Goal: Book appointment/travel/reservation

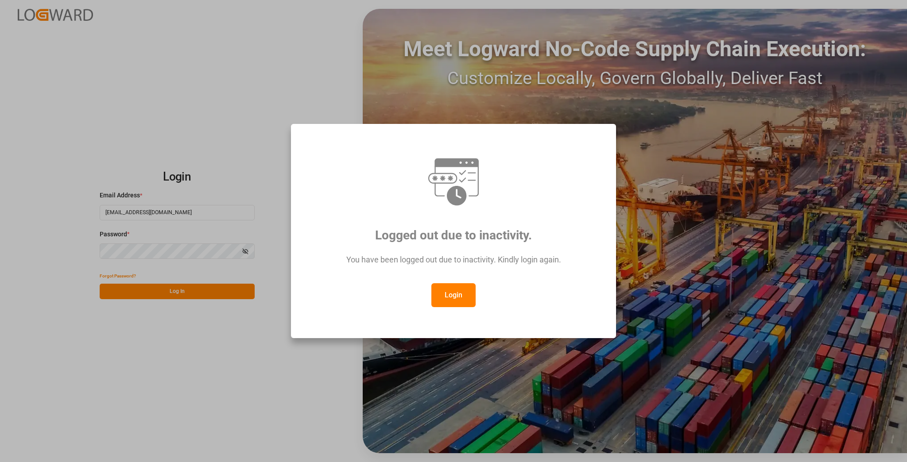
click at [458, 298] on button "Login" at bounding box center [453, 295] width 44 height 24
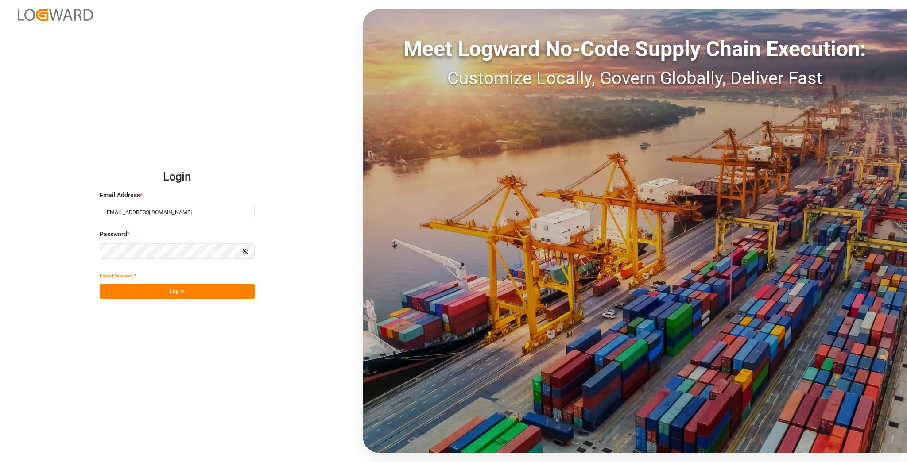
click at [205, 279] on div "Forgot Password?" at bounding box center [177, 276] width 155 height 16
click at [215, 287] on button "Log In" at bounding box center [177, 292] width 155 height 16
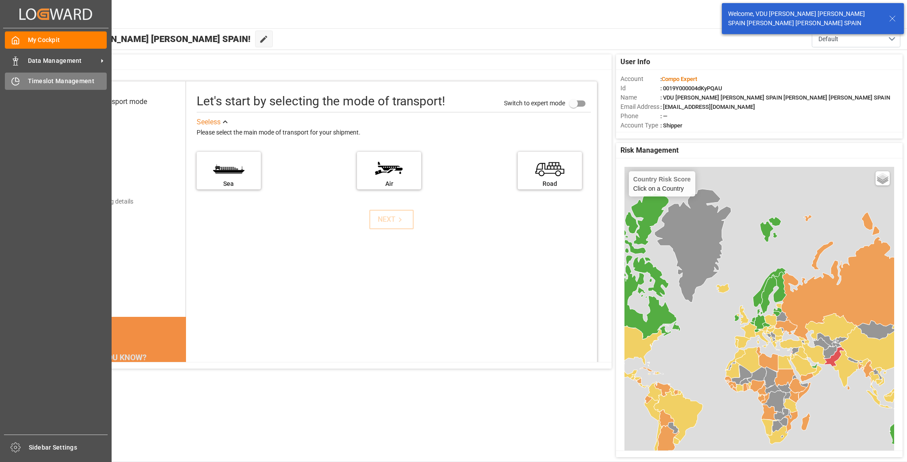
click at [48, 81] on span "Timeslot Management" at bounding box center [67, 81] width 79 height 9
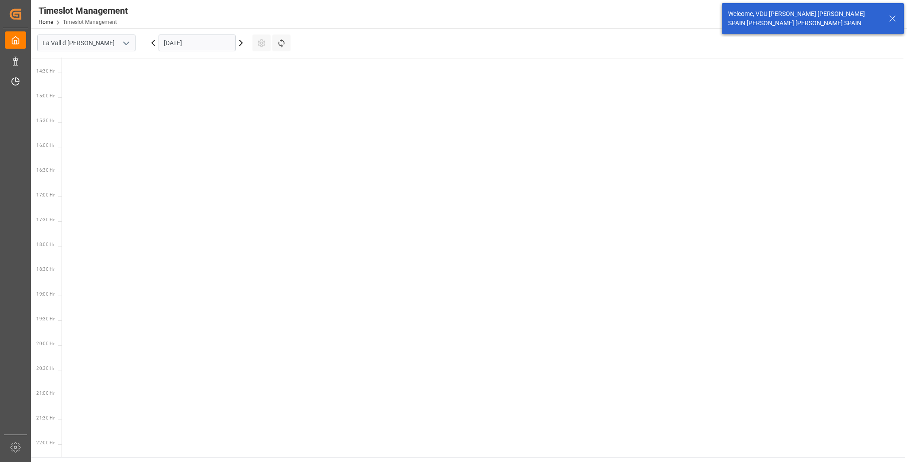
click at [203, 49] on input "[DATE]" at bounding box center [197, 43] width 77 height 17
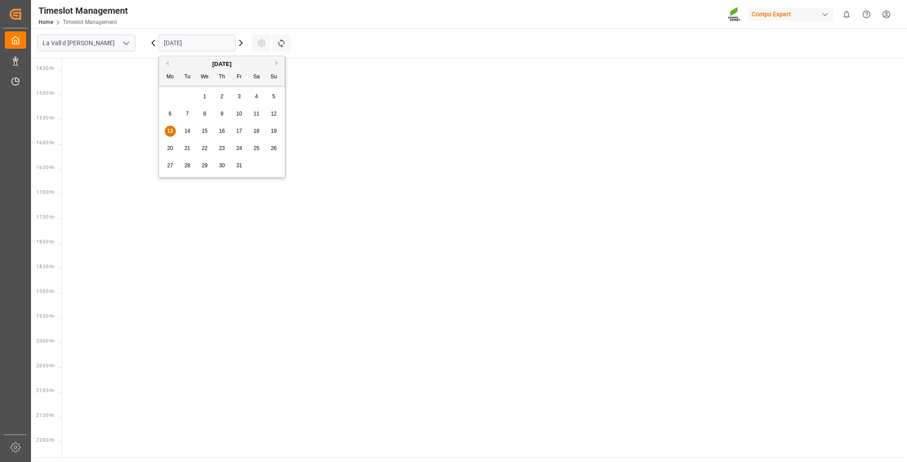
click at [223, 132] on span "16" at bounding box center [222, 131] width 6 height 6
type input "[DATE]"
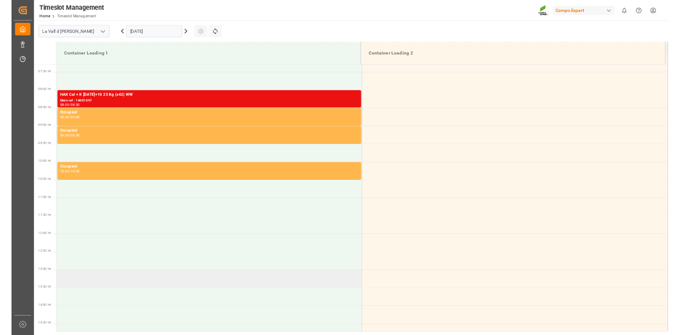
scroll to position [349, 0]
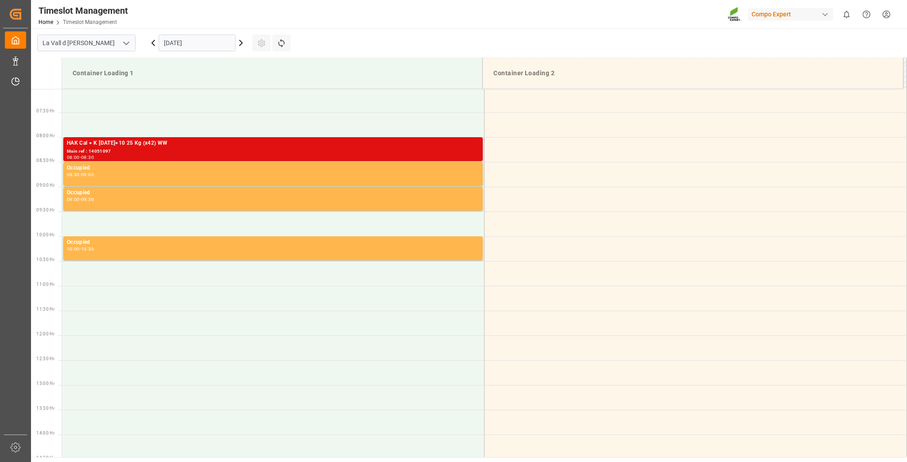
click at [128, 141] on div "HAK Cal + K [DATE]+10 25 Kg (x42) WW" at bounding box center [273, 143] width 412 height 9
